Goal: Task Accomplishment & Management: Use online tool/utility

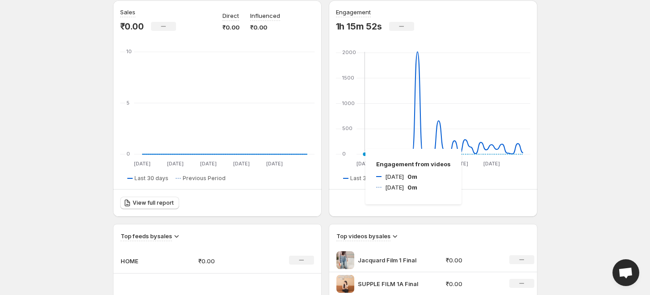
scroll to position [141, 0]
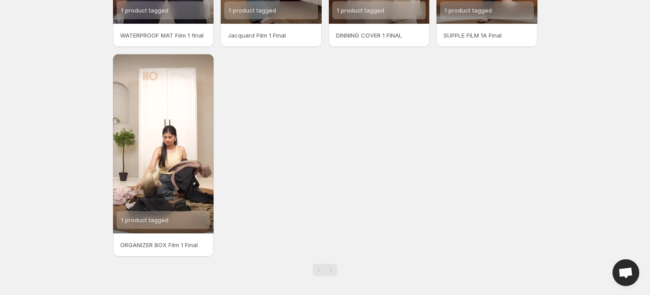
scroll to position [192, 0]
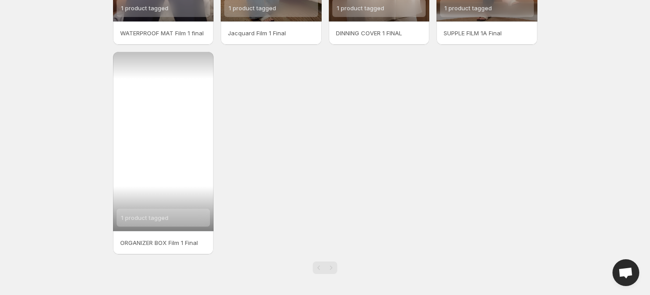
click at [166, 217] on span "1 product tagged" at bounding box center [144, 217] width 47 height 7
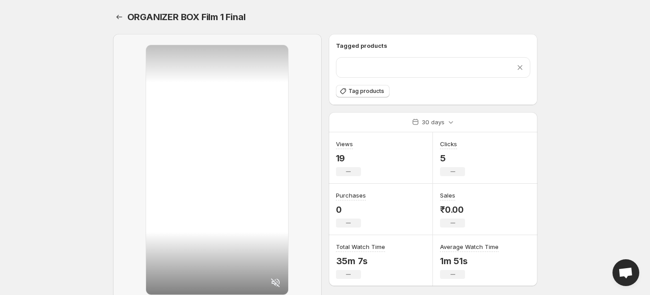
click at [390, 67] on div "Remove product" at bounding box center [432, 67] width 183 height 9
click at [520, 68] on icon at bounding box center [519, 67] width 5 height 5
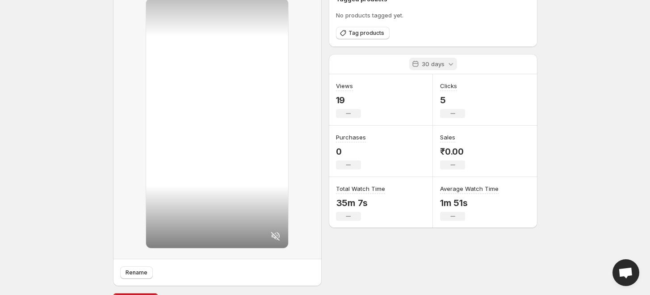
scroll to position [50, 0]
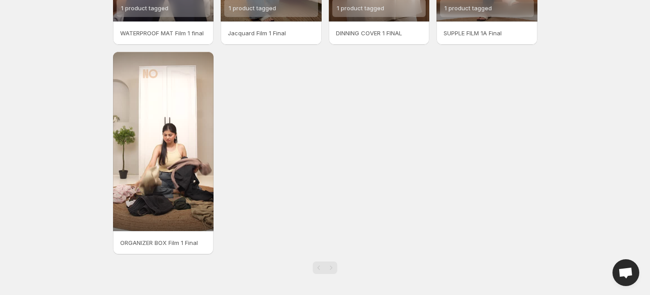
scroll to position [43, 0]
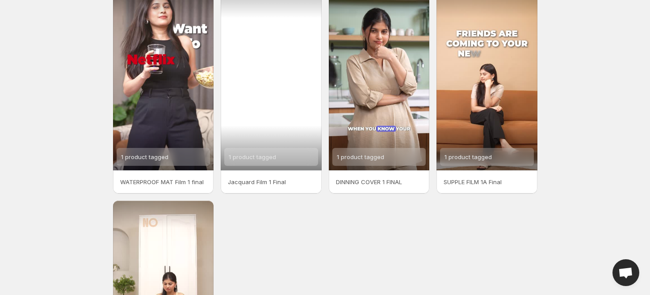
click at [254, 155] on span "1 product tagged" at bounding box center [252, 156] width 47 height 7
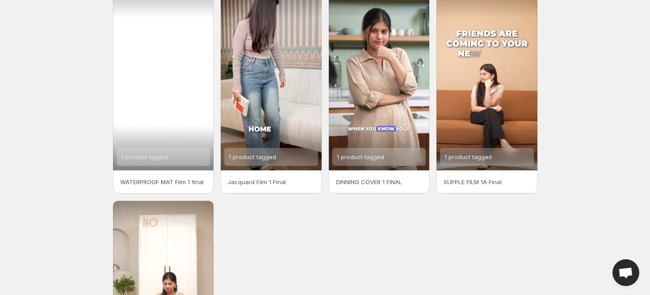
scroll to position [192, 0]
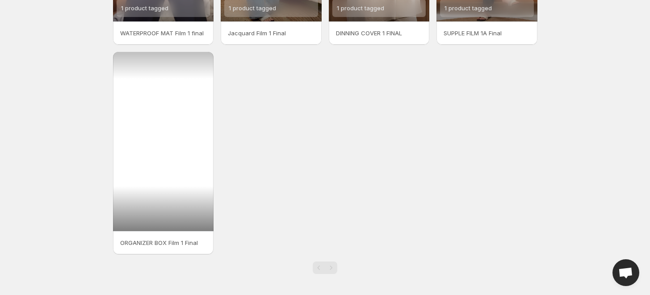
click at [166, 186] on div at bounding box center [163, 141] width 101 height 179
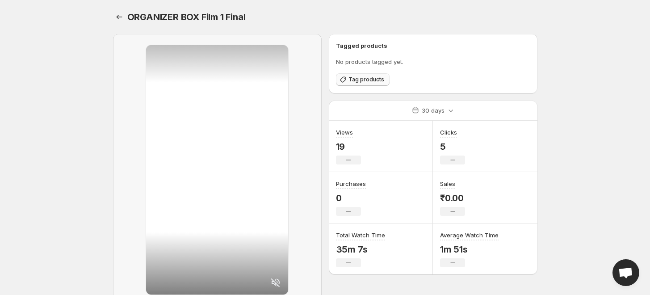
click at [355, 83] on span "Tag products" at bounding box center [366, 79] width 36 height 7
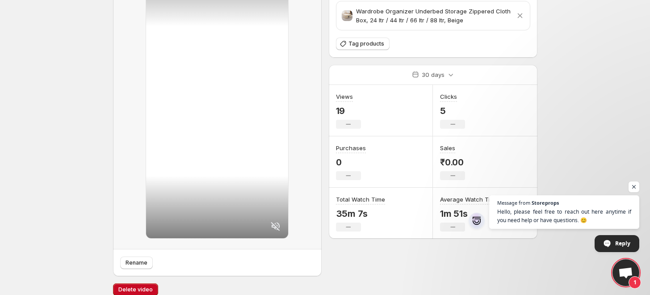
scroll to position [66, 0]
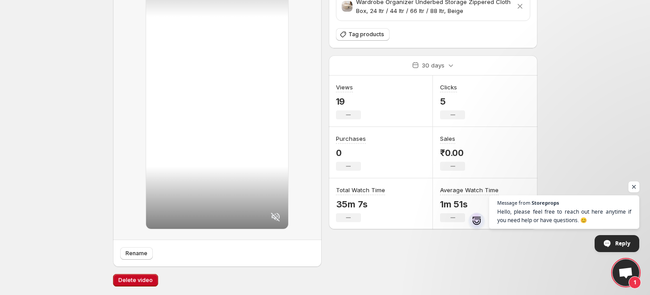
click at [632, 186] on span "Open chat" at bounding box center [633, 186] width 11 height 11
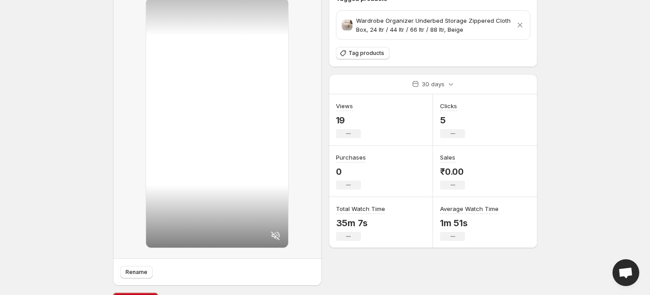
scroll to position [0, 0]
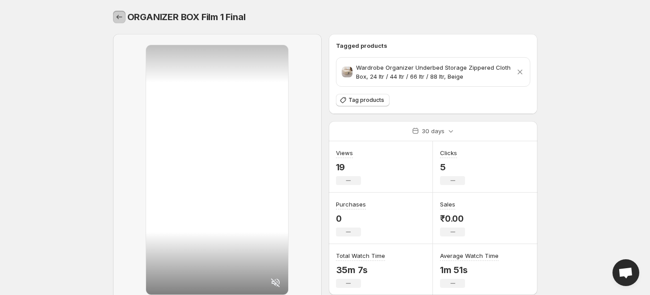
click at [121, 15] on icon "Settings" at bounding box center [119, 16] width 9 height 9
